Goal: Information Seeking & Learning: Learn about a topic

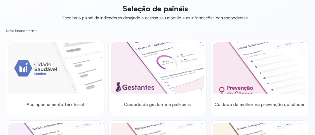
scroll to position [50, 0]
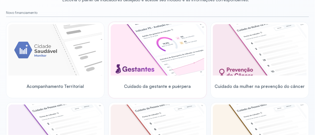
click at [132, 59] on img at bounding box center [158, 49] width 94 height 51
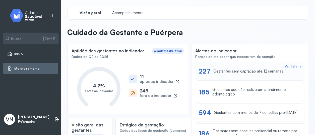
click at [222, 70] on div "Gestantes sem captação até 12 semanas" at bounding box center [248, 71] width 70 height 5
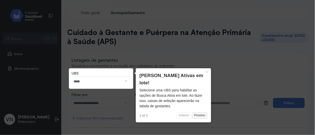
click at [201, 112] on button "Próximo" at bounding box center [199, 115] width 15 height 6
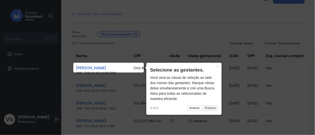
click at [209, 109] on button "Próximo" at bounding box center [210, 108] width 15 height 6
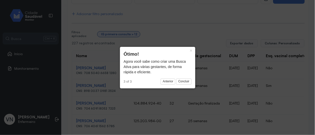
click at [163, 29] on icon at bounding box center [157, 67] width 315 height 135
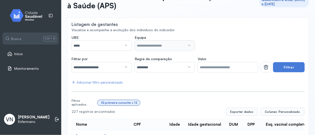
scroll to position [29, 0]
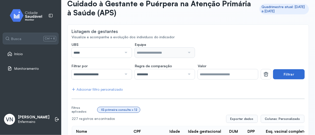
click at [283, 77] on button "Filtrar" at bounding box center [289, 74] width 32 height 10
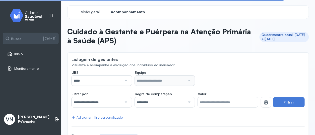
scroll to position [0, 0]
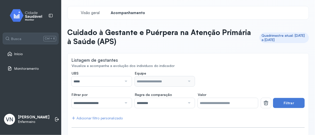
click at [113, 80] on input "*****" at bounding box center [97, 81] width 50 height 10
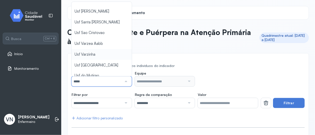
scroll to position [190, 0]
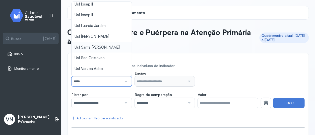
type input "*****"
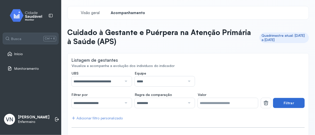
click at [282, 100] on button "Filtrar" at bounding box center [289, 103] width 32 height 10
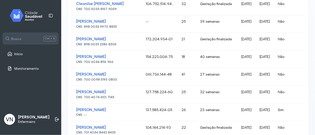
scroll to position [409, 0]
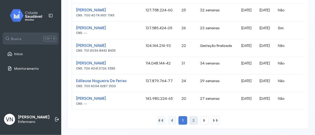
click at [200, 122] on div "2" at bounding box center [204, 120] width 9 height 9
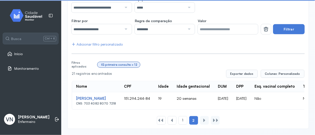
scroll to position [77, 0]
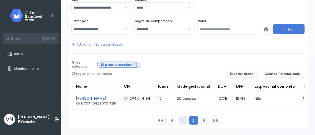
click at [183, 121] on div "1" at bounding box center [183, 120] width 9 height 9
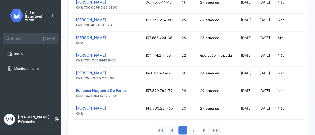
scroll to position [409, 0]
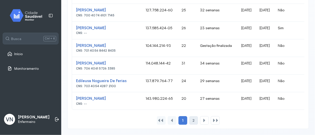
click at [193, 122] on span "2" at bounding box center [194, 120] width 2 height 4
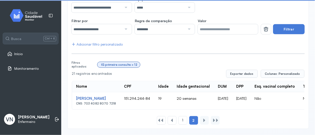
scroll to position [77, 0]
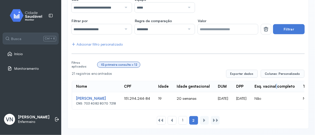
click at [287, 84] on div "Esq. vacinal completo" at bounding box center [275, 86] width 40 height 5
click at [123, 63] on div "IG primeira consulta > 12" at bounding box center [119, 65] width 36 height 4
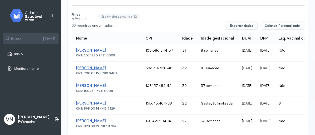
scroll to position [133, 0]
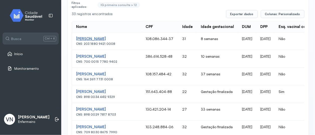
click at [113, 38] on div "[PERSON_NAME]" at bounding box center [107, 38] width 62 height 5
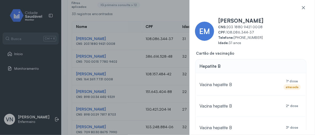
scroll to position [16, 0]
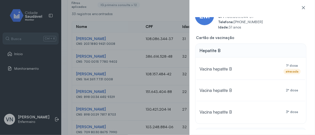
click at [159, 16] on div "EM [PERSON_NAME] CNS: 203 [DEMOGRAPHIC_DATA] 9421 0008 CPF: 108.086.344-37 Tele…" at bounding box center [157, 67] width 315 height 135
click at [155, 57] on div "EM [PERSON_NAME] CNS: 203 [DEMOGRAPHIC_DATA] 9421 0008 CPF: 108.086.344-37 Tele…" at bounding box center [157, 67] width 315 height 135
click at [304, 8] on icon at bounding box center [303, 7] width 5 height 5
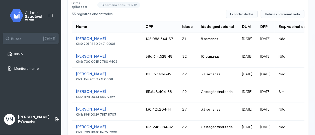
click at [97, 41] on div "[PERSON_NAME]" at bounding box center [107, 38] width 62 height 5
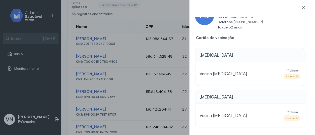
click at [141, 47] on div "ED Elisangela De Lucena Furtado CNS: 700 0015 7780 9402 CPF: 386.614.528-48 Tel…" at bounding box center [157, 67] width 315 height 135
click at [141, 48] on div "ED Elisangela De Lucena Furtado CNS: 700 0015 7780 9402 CPF: 386.614.528-48 Tel…" at bounding box center [157, 67] width 315 height 135
click at [304, 9] on icon at bounding box center [303, 7] width 5 height 5
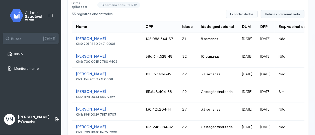
click at [273, 12] on span "Colunas: Personalizado" at bounding box center [282, 14] width 35 height 4
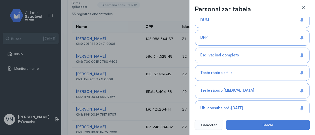
scroll to position [176, 0]
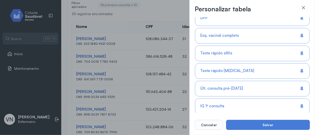
click at [240, 63] on div "Teste rápido sífilis" at bounding box center [252, 71] width 115 height 16
click at [249, 81] on div "Teste rápido [MEDICAL_DATA]" at bounding box center [252, 89] width 115 height 16
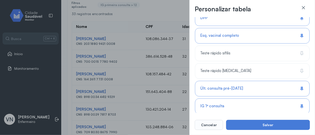
click at [252, 98] on div "Últ. consulta pré-[DATE]" at bounding box center [252, 106] width 115 height 16
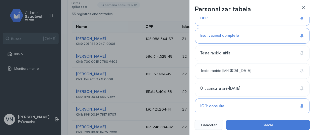
click at [254, 116] on div "IG 1ª consulta" at bounding box center [252, 124] width 115 height 16
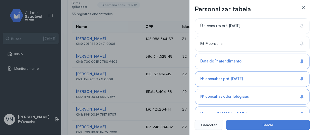
scroll to position [251, 0]
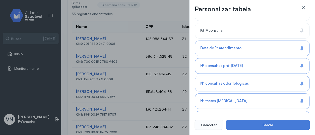
click at [249, 76] on div "Nº consultas pré-[DATE]" at bounding box center [252, 84] width 115 height 16
click at [251, 93] on div "Nº consultas odontológicas" at bounding box center [252, 101] width 115 height 16
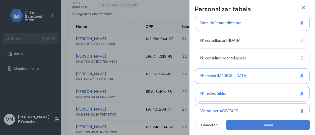
click at [253, 86] on div "Nº testes [MEDICAL_DATA]" at bounding box center [252, 94] width 115 height 16
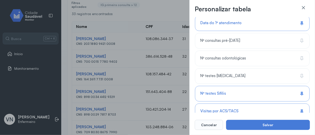
drag, startPoint x: 253, startPoint y: 86, endPoint x: 254, endPoint y: 92, distance: 5.6
click at [253, 103] on div "Nº testes Sífilis" at bounding box center [252, 111] width 115 height 16
click at [258, 121] on div "Visitas por ACS/TACS" at bounding box center [252, 129] width 115 height 16
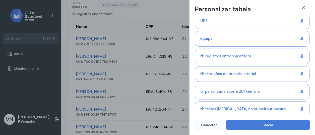
scroll to position [402, 0]
click at [250, 71] on span "Nº aferições de pressão arterial" at bounding box center [228, 73] width 56 height 5
click at [259, 101] on div "dTpa aplicada após a 20ª semana" at bounding box center [252, 109] width 115 height 16
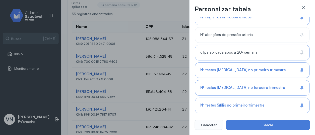
scroll to position [452, 0]
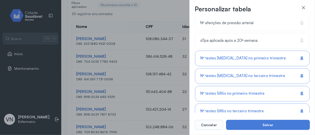
click at [257, 68] on div "Nº testes [MEDICAL_DATA] no primeiro trimestre" at bounding box center [252, 76] width 115 height 16
click at [257, 86] on div "Nº testes [MEDICAL_DATA] no terceiro trimestre" at bounding box center [252, 94] width 115 height 16
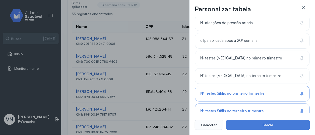
click at [262, 103] on div "Nº testes Sífilis no primeiro trimestre" at bounding box center [252, 111] width 115 height 16
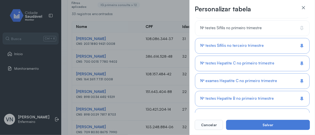
scroll to position [525, 0]
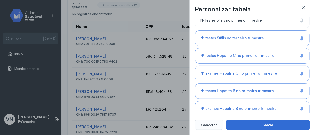
click at [265, 123] on button "Salvar" at bounding box center [268, 125] width 84 height 10
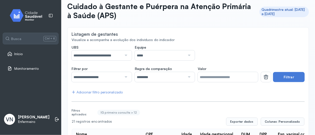
scroll to position [33, 0]
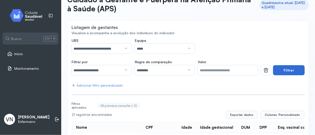
click at [283, 68] on button "Filtrar" at bounding box center [289, 70] width 32 height 10
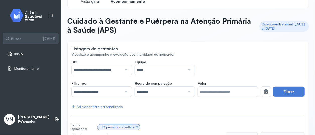
scroll to position [8, 0]
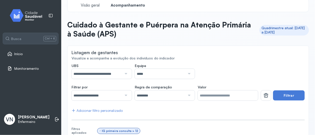
click at [24, 67] on span "Monitoramento" at bounding box center [26, 68] width 24 height 4
